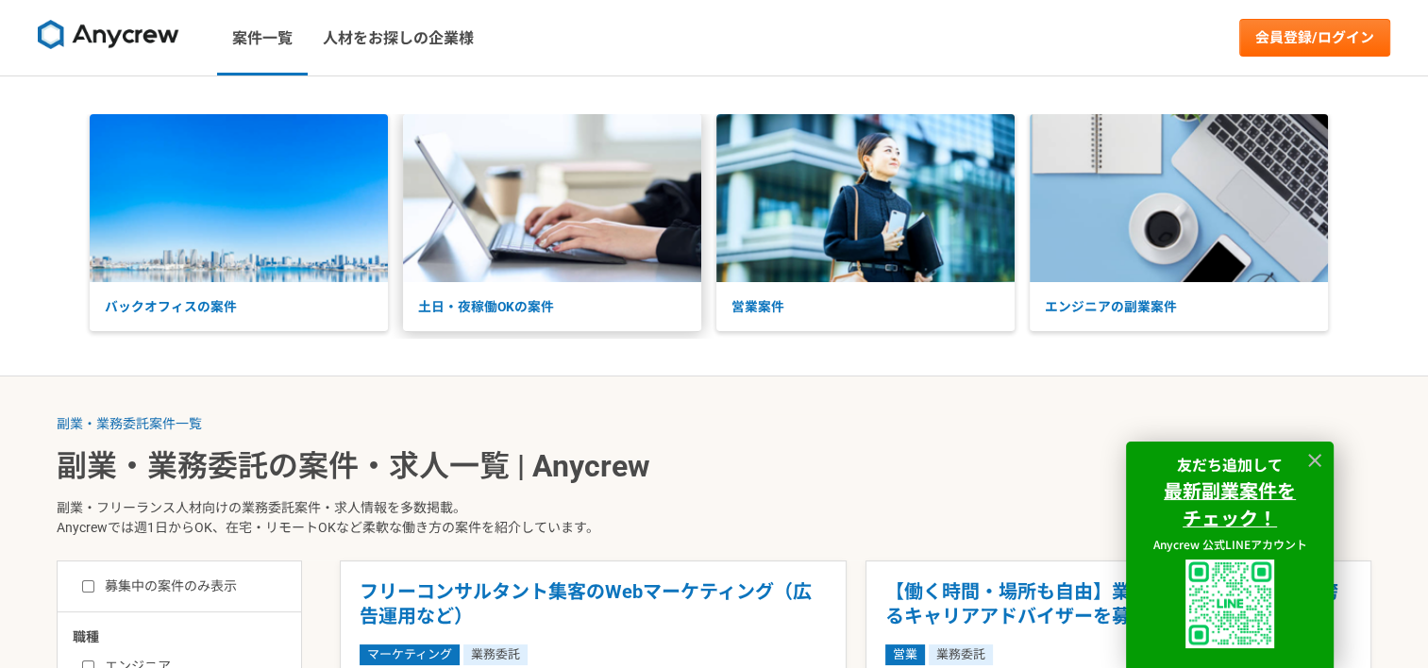
click at [529, 273] on img at bounding box center [552, 198] width 298 height 168
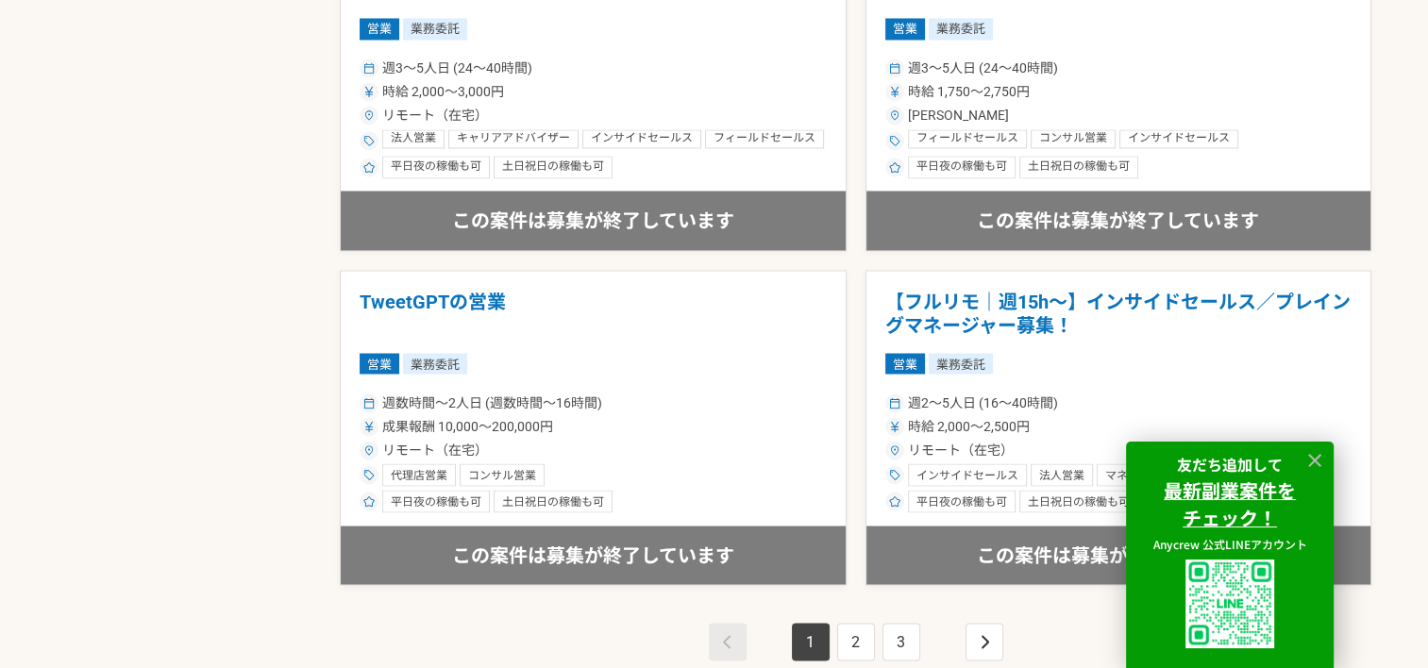
scroll to position [3587, 0]
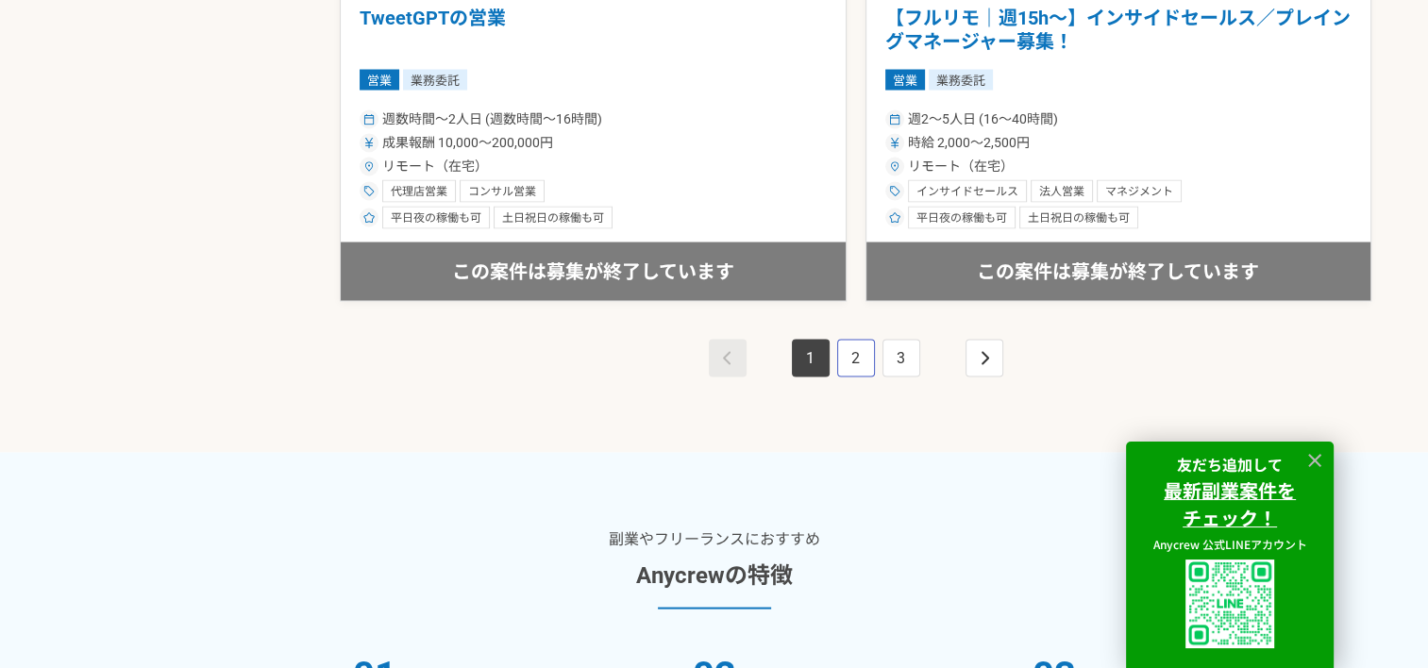
click at [858, 355] on link "2" at bounding box center [856, 359] width 38 height 38
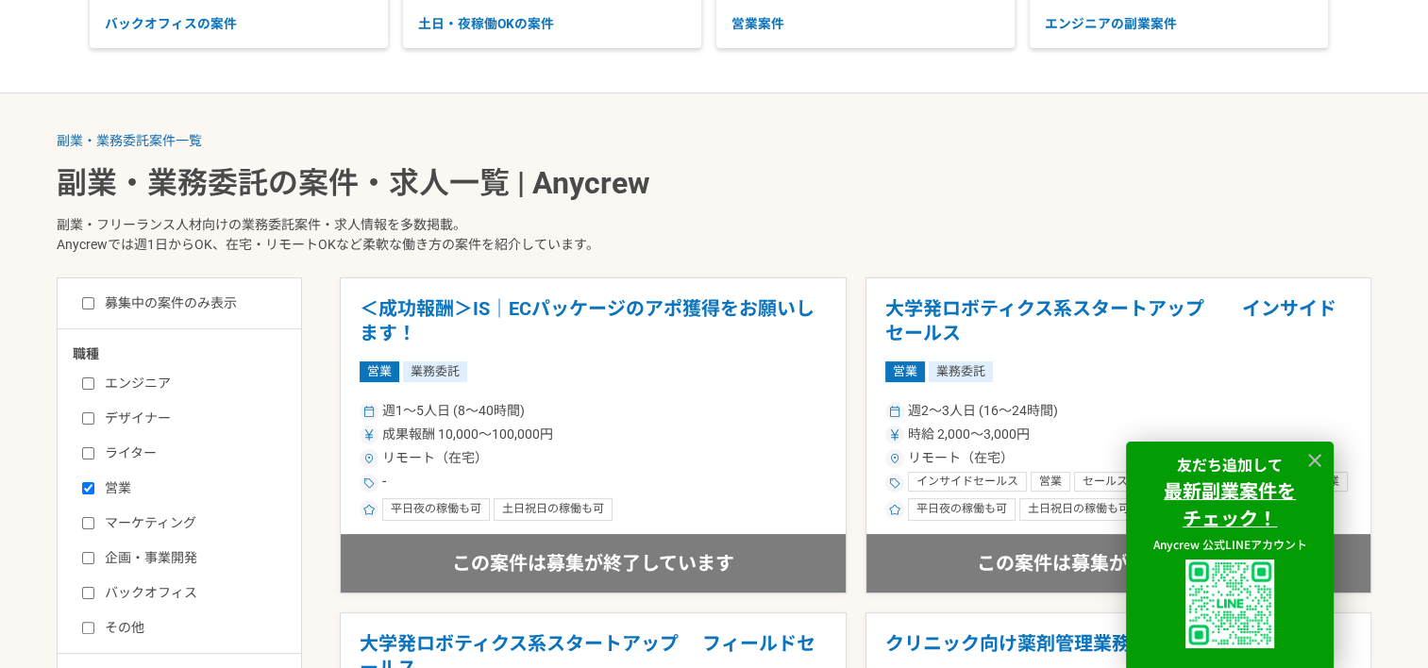
scroll to position [472, 0]
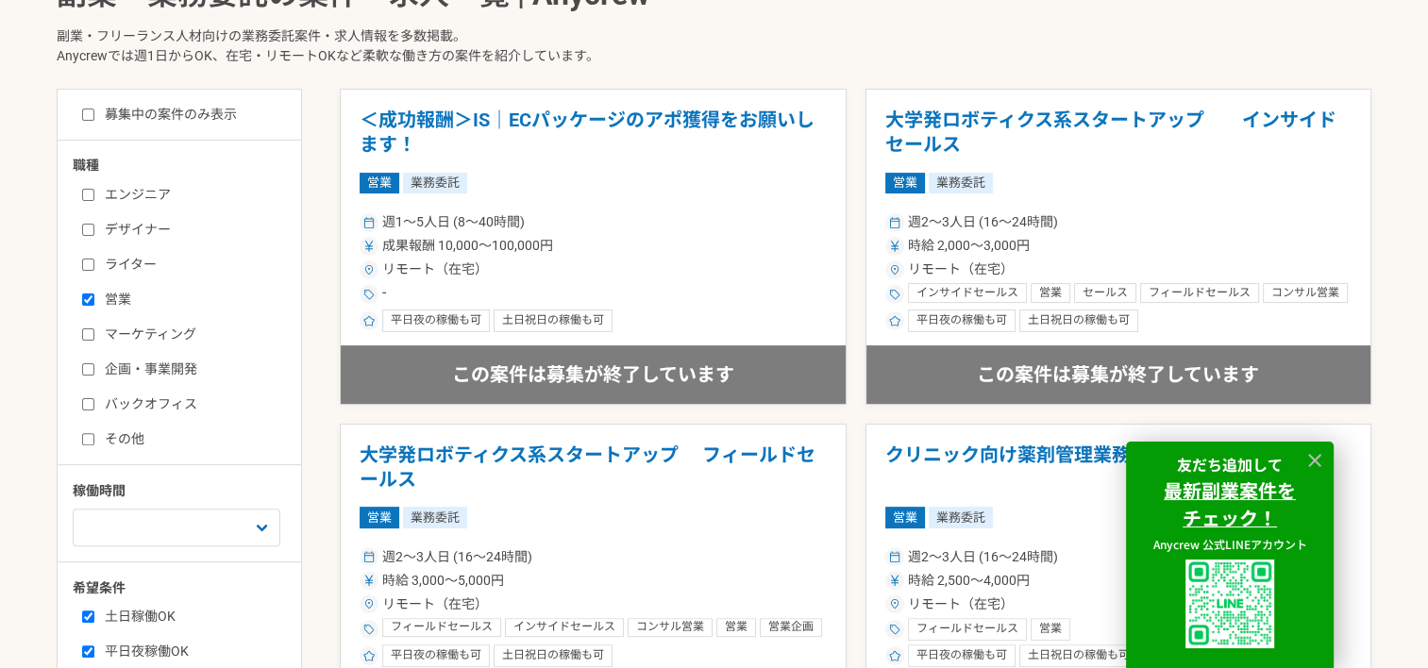
click at [87, 112] on input "募集中の案件のみ表示" at bounding box center [88, 115] width 12 height 12
checkbox input "true"
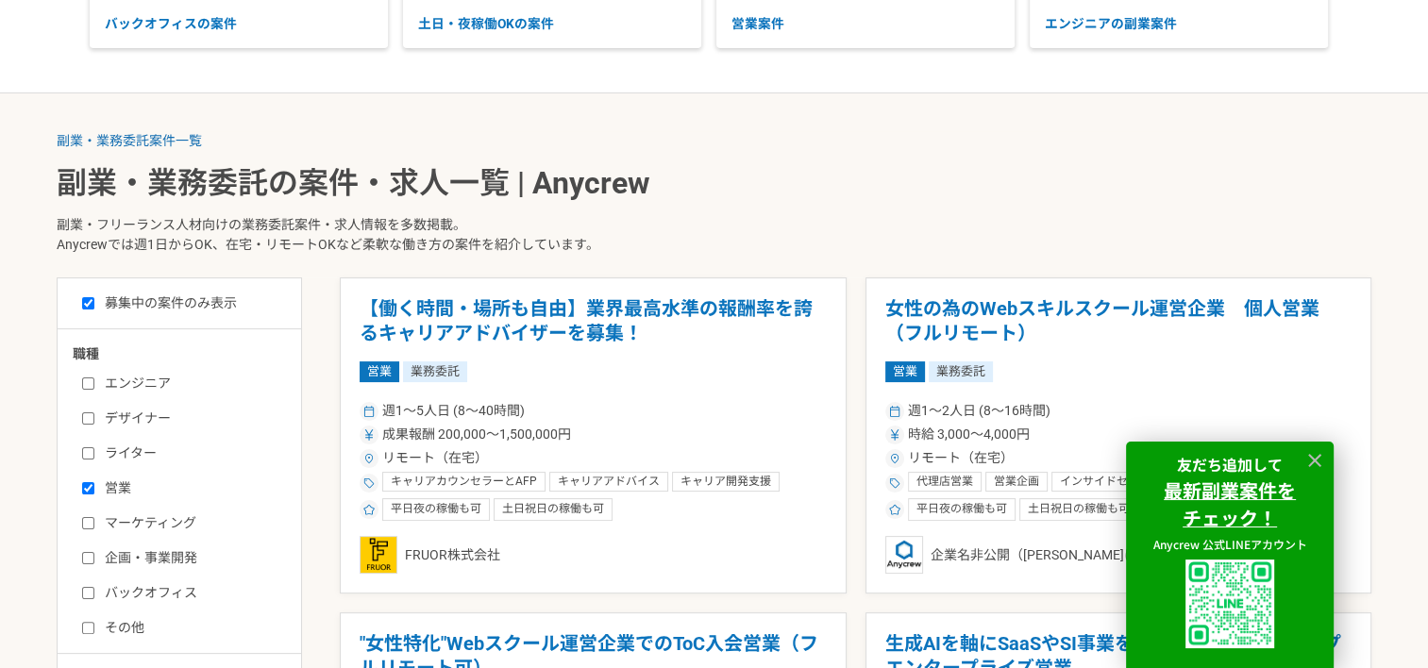
scroll to position [472, 0]
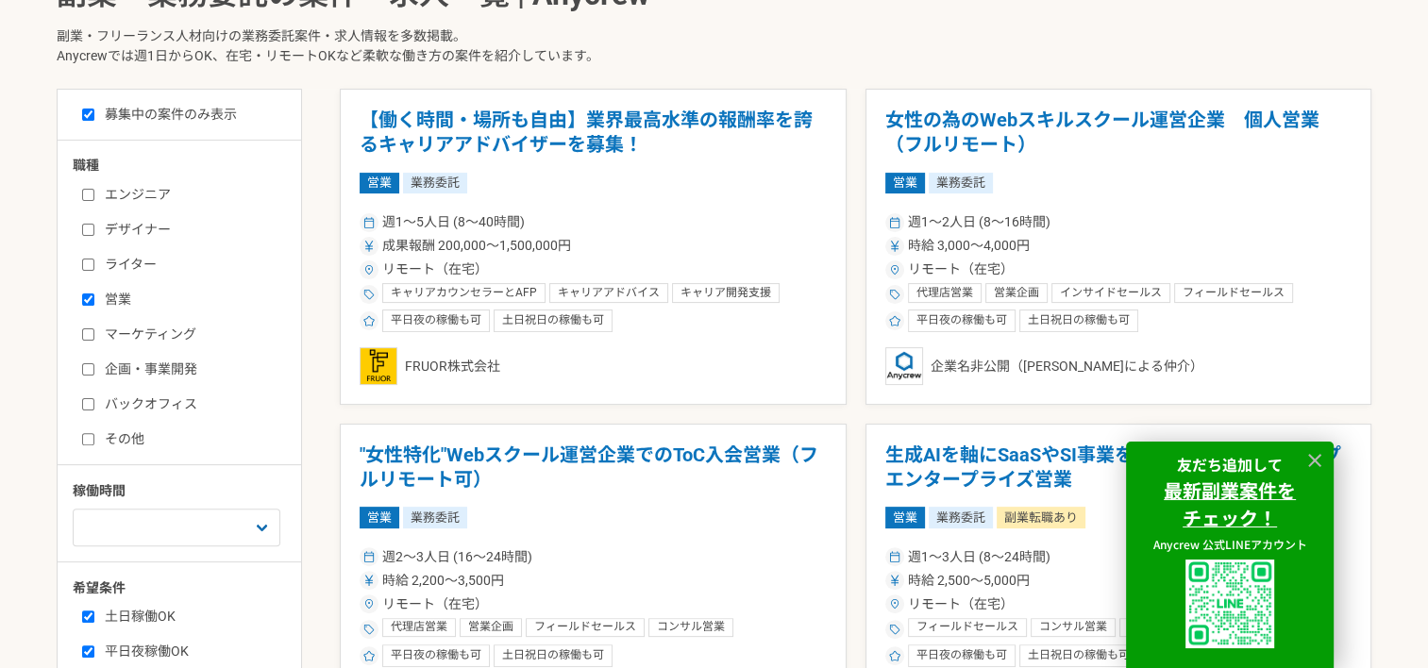
click at [86, 295] on input "営業" at bounding box center [88, 300] width 12 height 12
checkbox input "false"
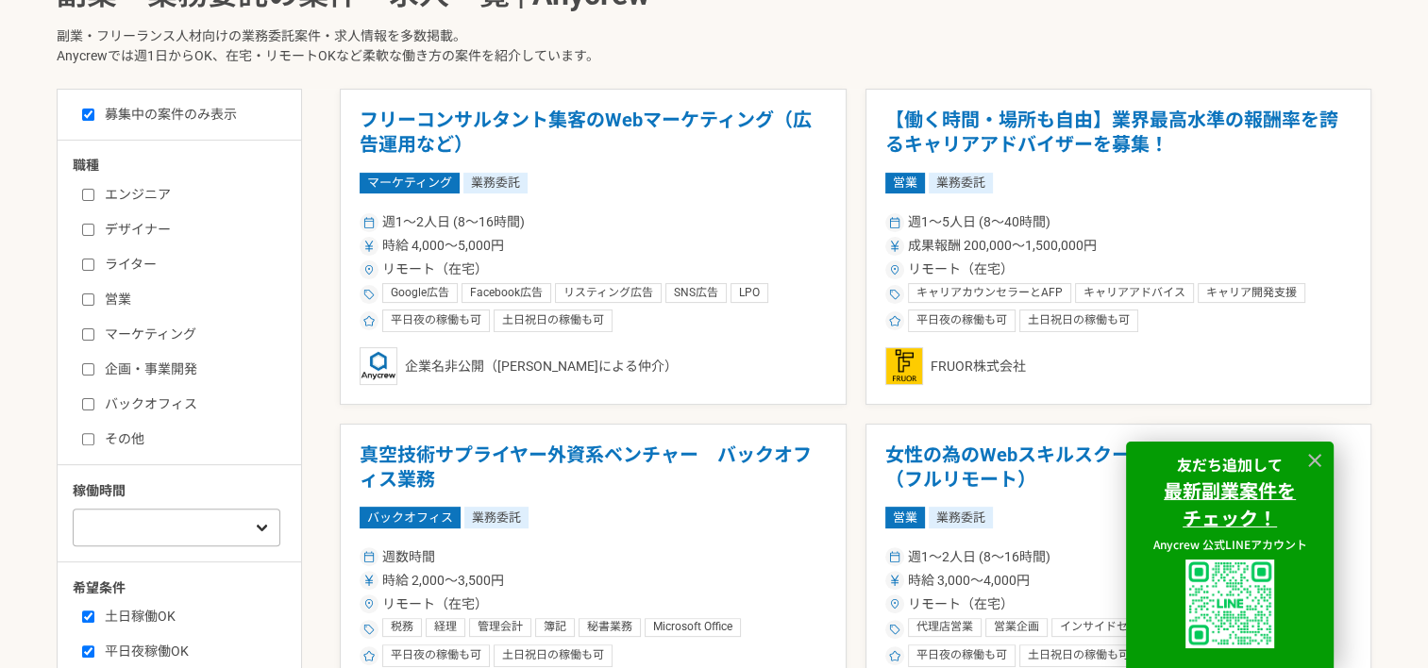
scroll to position [566, 0]
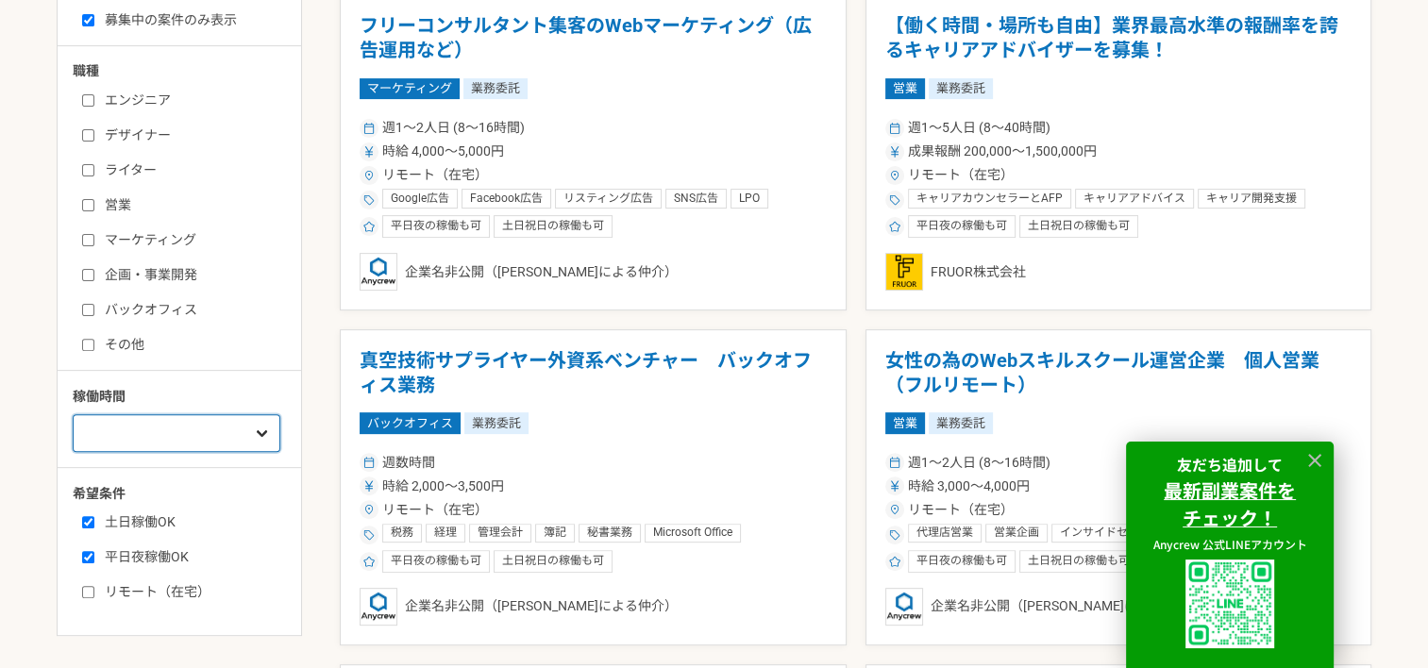
click at [217, 429] on select "週1人日（8時間）以下 週2人日（16時間）以下 週3人日（24時間）以下 週4人日（32時間）以下 週5人日（40時間）以下" at bounding box center [177, 433] width 208 height 38
select select "1"
click at [73, 414] on select "週1人日（8時間）以下 週2人日（16時間）以下 週3人日（24時間）以下 週4人日（32時間）以下 週5人日（40時間）以下" at bounding box center [177, 433] width 208 height 38
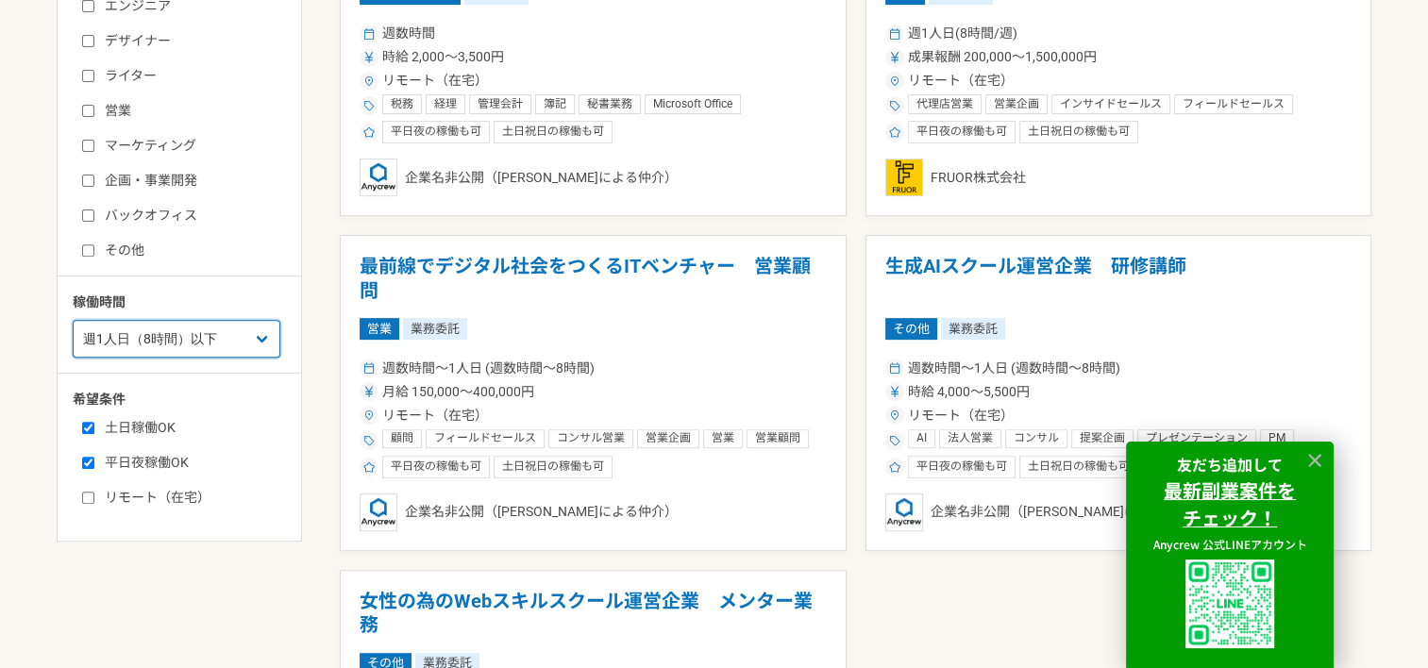
scroll to position [755, 0]
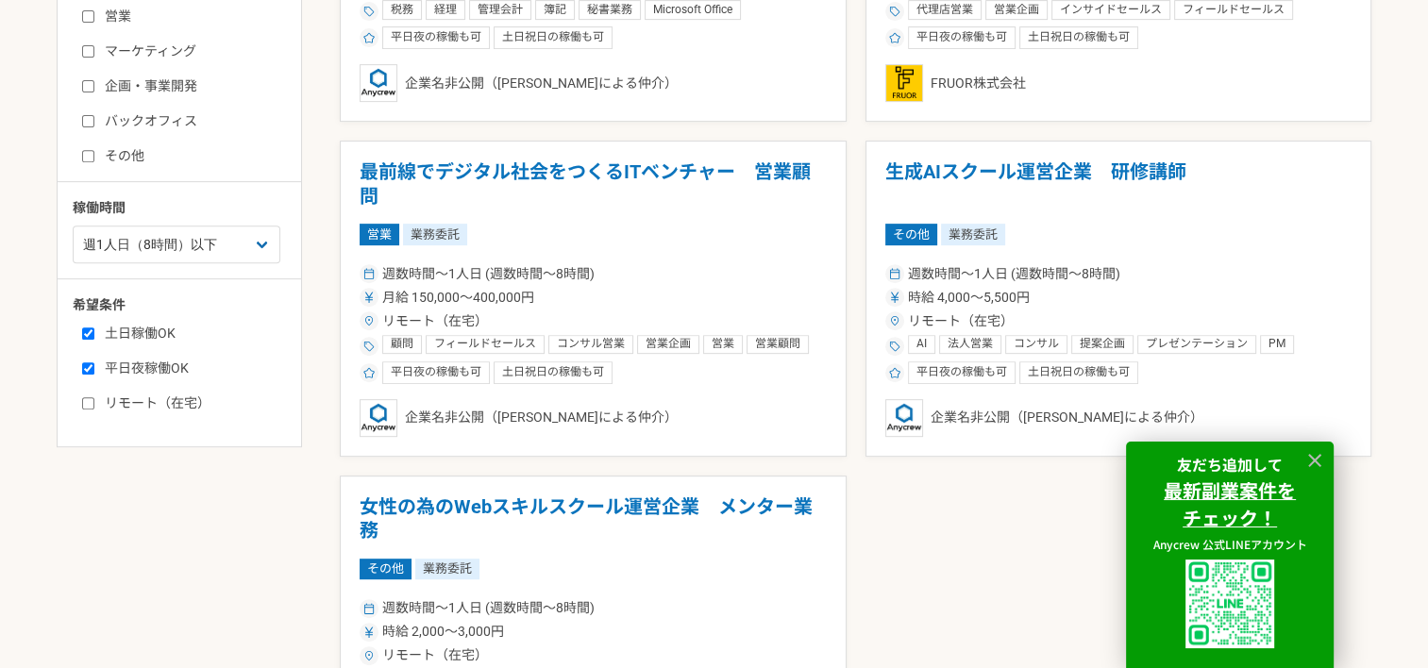
click at [87, 363] on input "平日夜稼働OK" at bounding box center [88, 369] width 12 height 12
checkbox input "false"
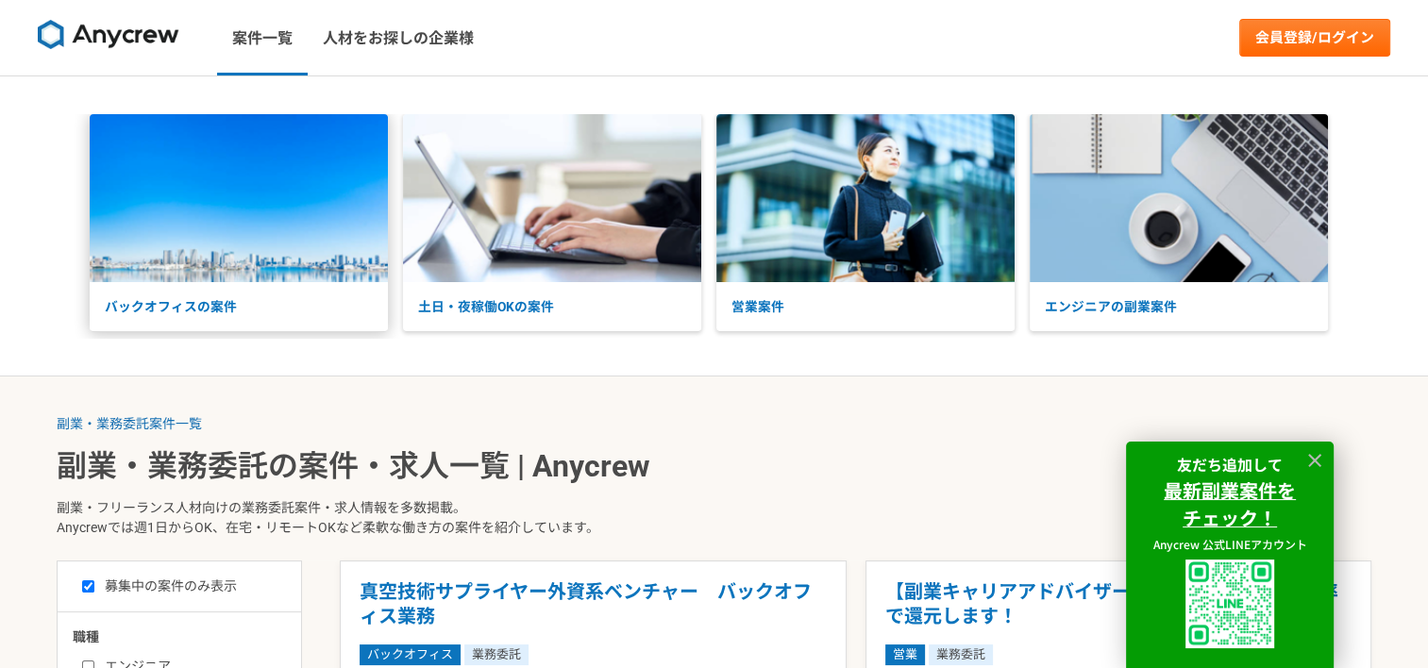
click at [304, 218] on img at bounding box center [239, 198] width 298 height 168
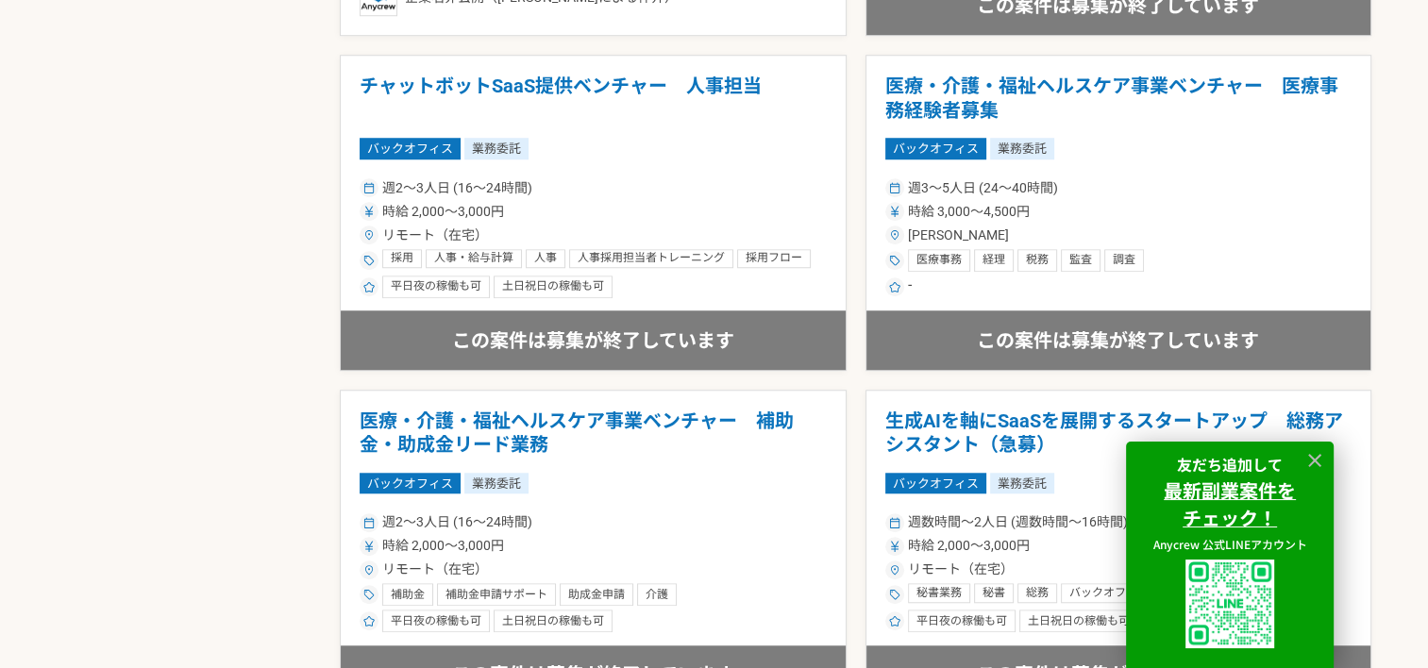
scroll to position [1699, 0]
